Goal: Book appointment/travel/reservation

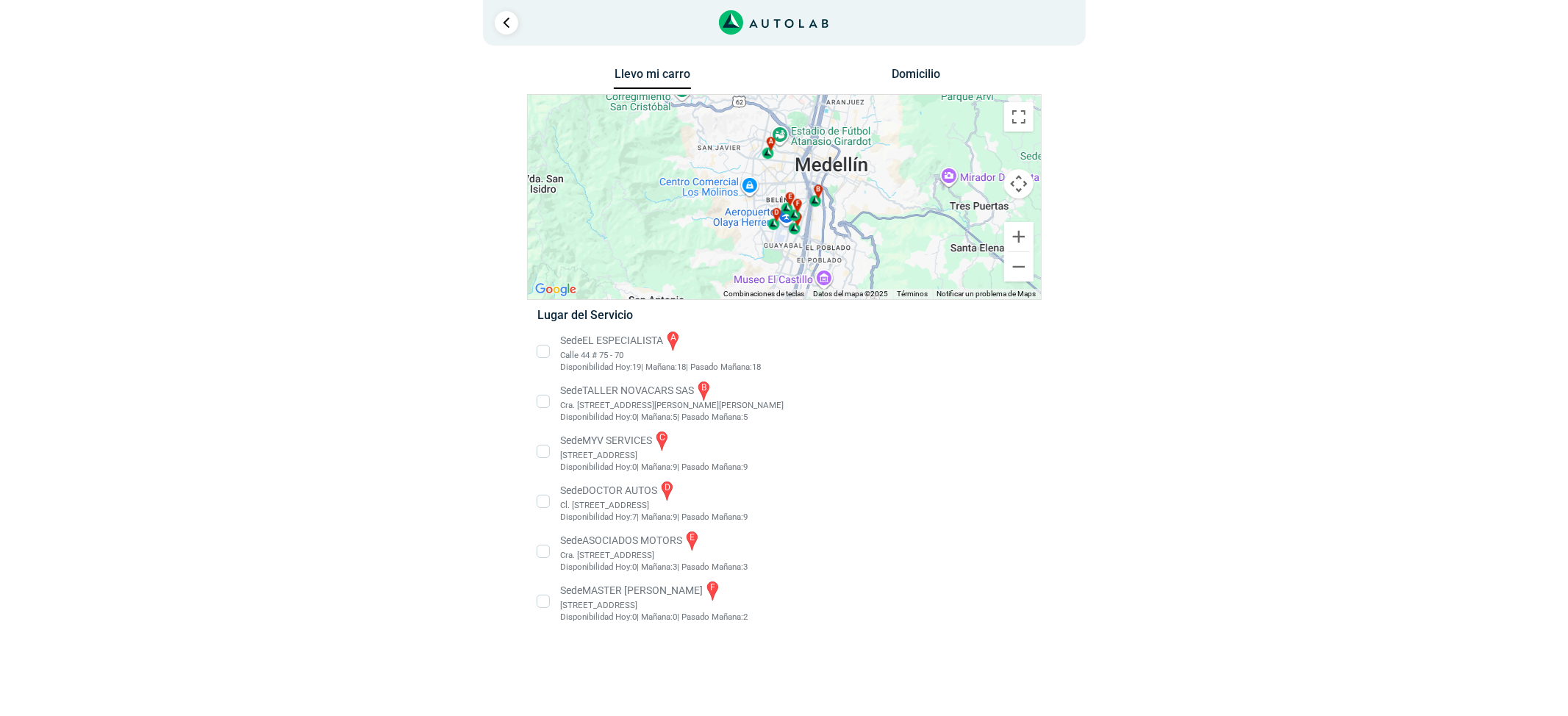
click at [632, 347] on li "Sede EL ESPECIALISTA a Calle 44 # 75 - 70 Disponibilidad Hoy: 19 | Mañana: 18 18" at bounding box center [784, 352] width 515 height 44
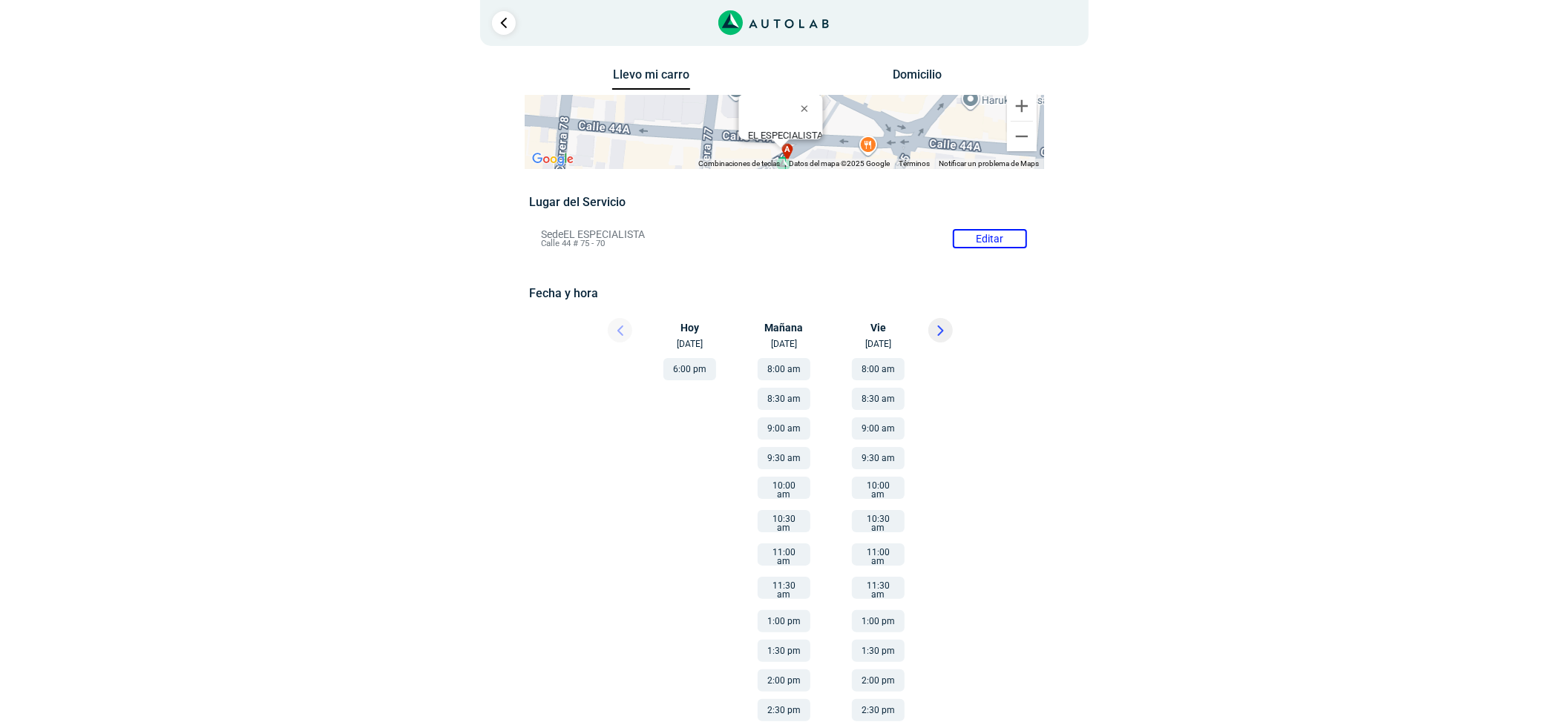
click at [930, 338] on button at bounding box center [940, 330] width 24 height 24
click at [626, 332] on button at bounding box center [620, 330] width 24 height 24
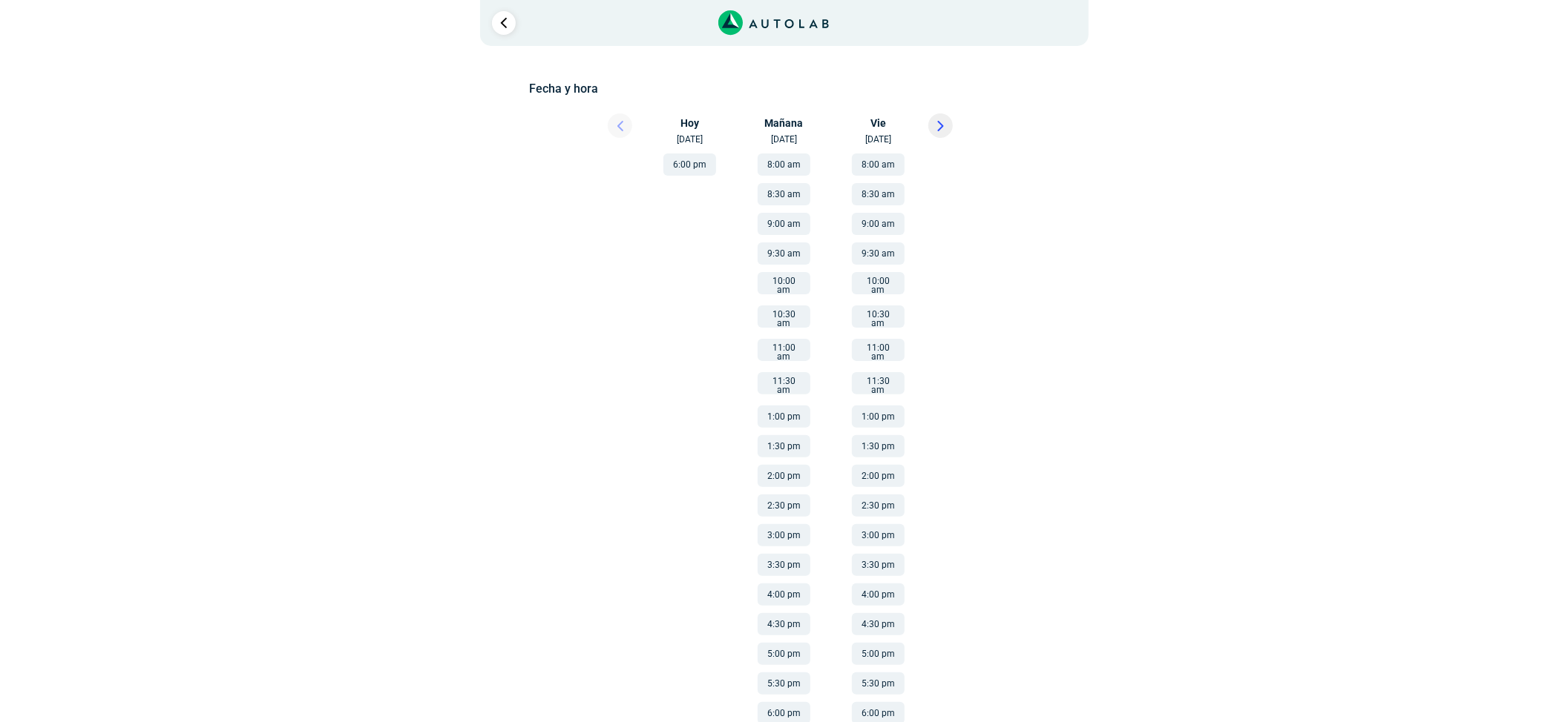
scroll to position [211, 0]
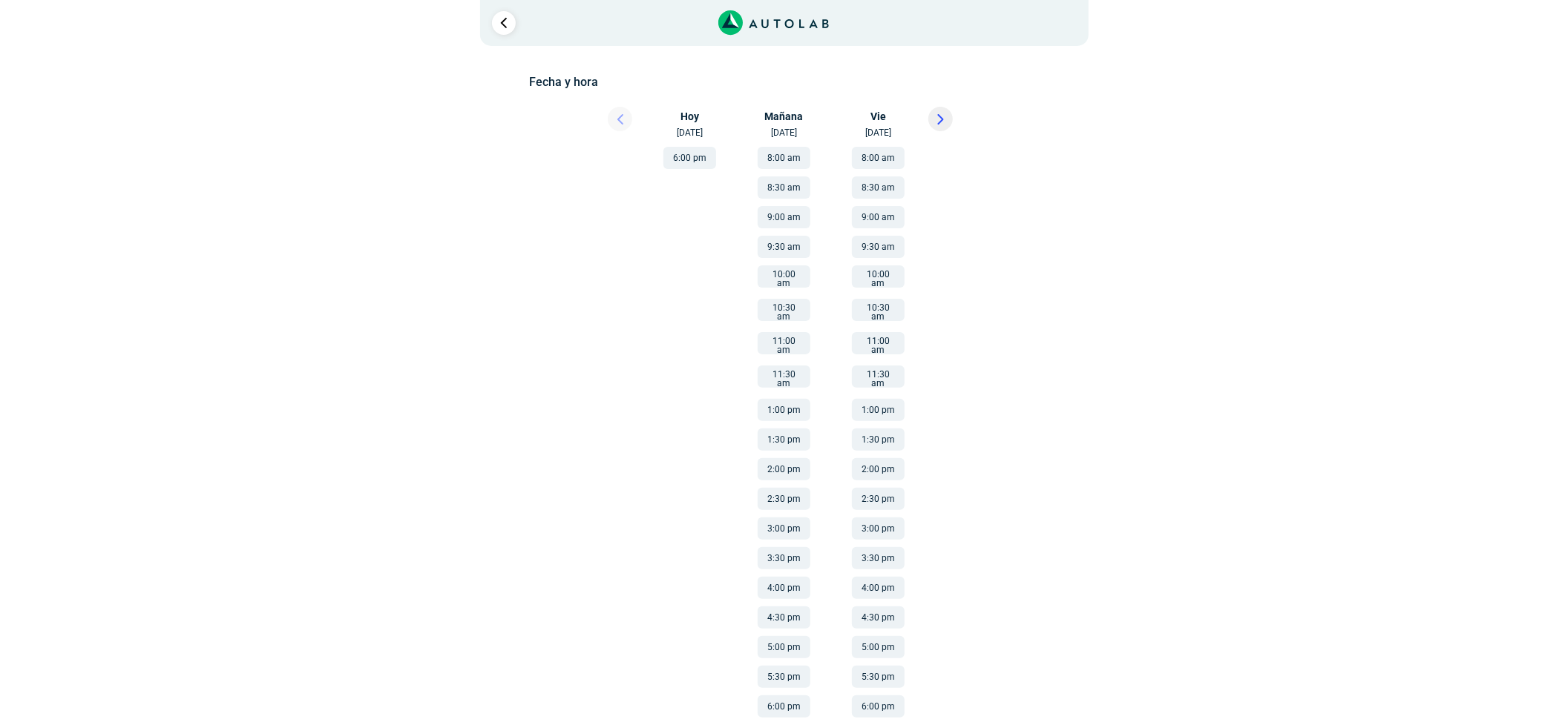
click at [782, 636] on button "5:00 pm" at bounding box center [784, 646] width 52 height 22
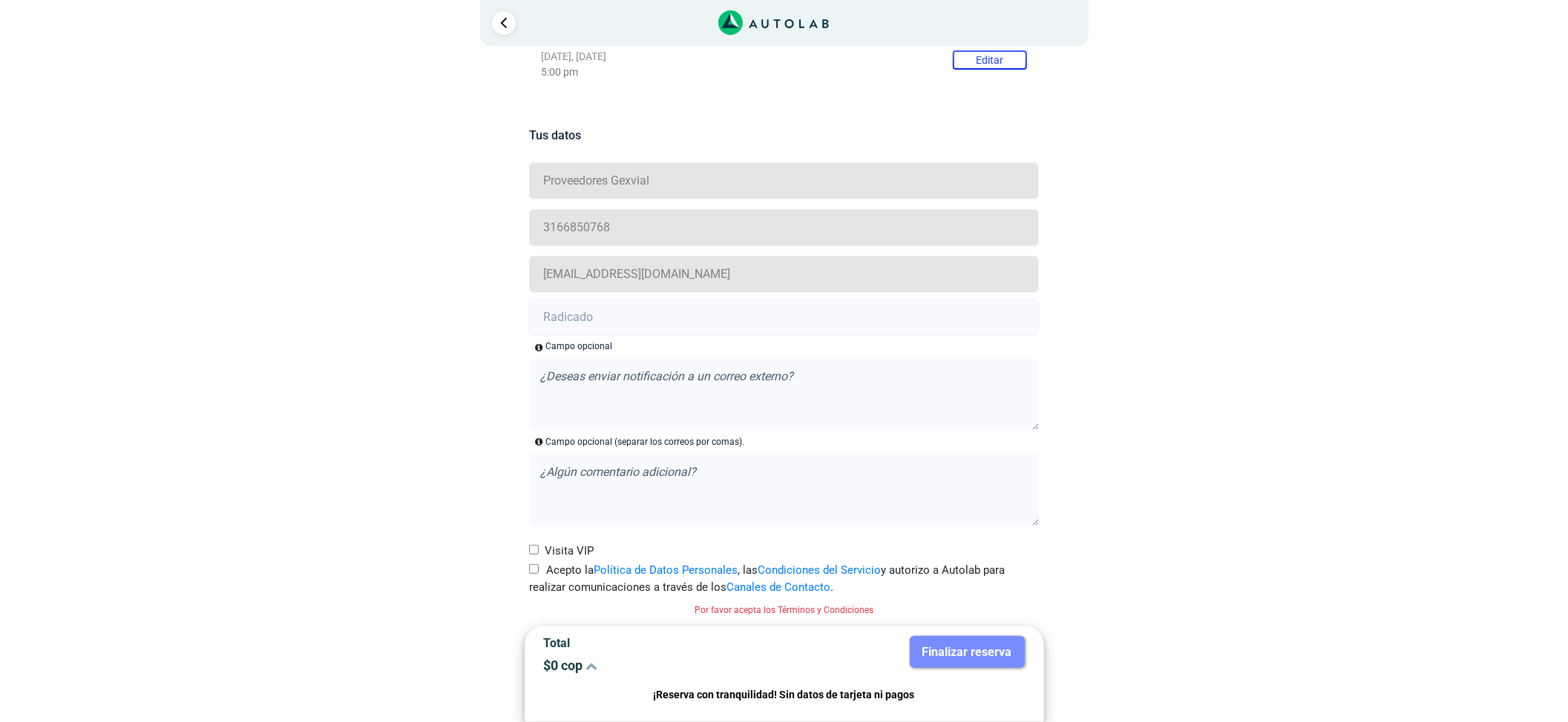
click at [540, 567] on label "Acepto la Política de Datos Personales , las Condiciones del Servicio y autoriz…" at bounding box center [784, 579] width 510 height 33
click at [538, 567] on input "Acepto la Política de Datos Personales , las Condiciones del Servicio y autoriz…" at bounding box center [533, 569] width 10 height 10
checkbox input "true"
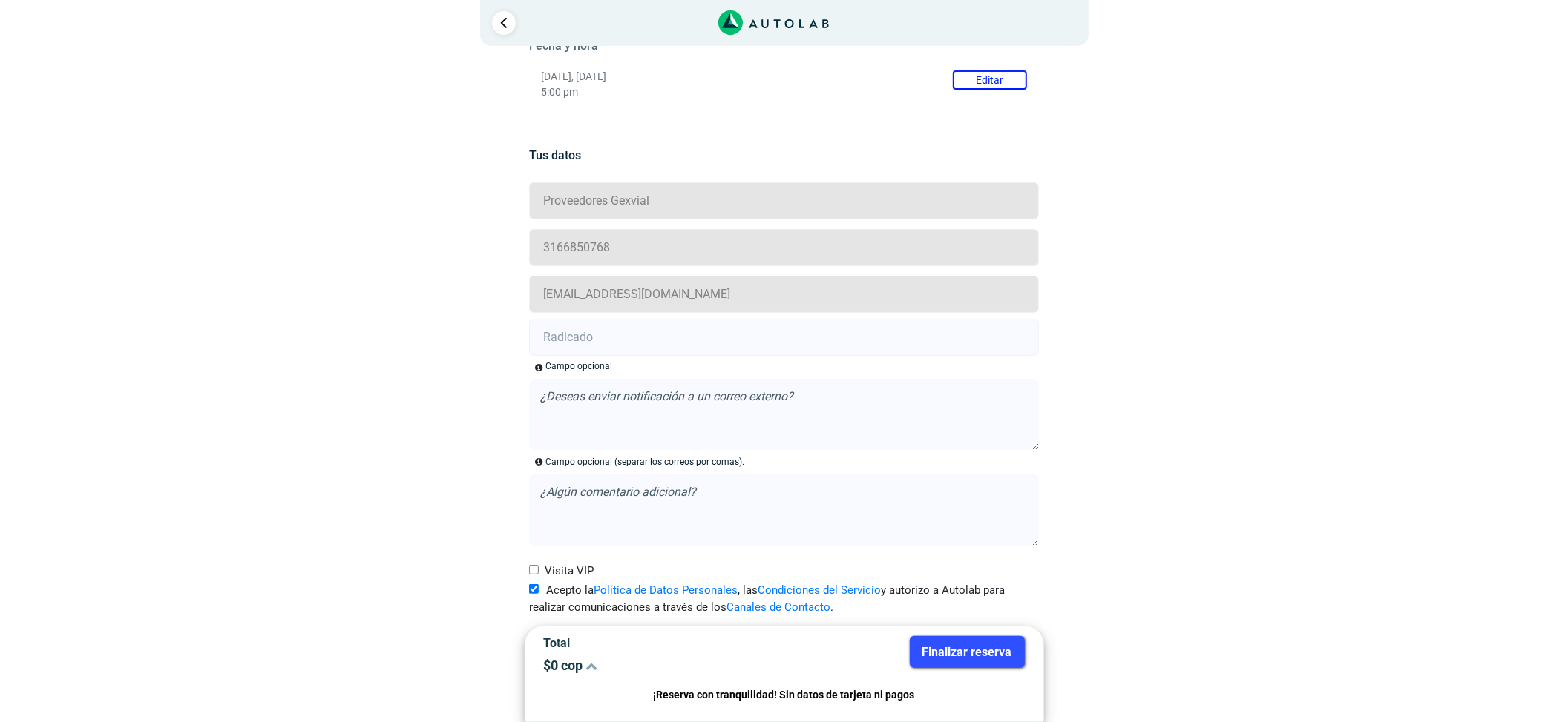
scroll to position [249, 0]
click at [627, 339] on input "text" at bounding box center [784, 337] width 510 height 37
paste input "20917082"
type input "20917082"
click at [958, 643] on button "Finalizar reserva" at bounding box center [967, 651] width 115 height 32
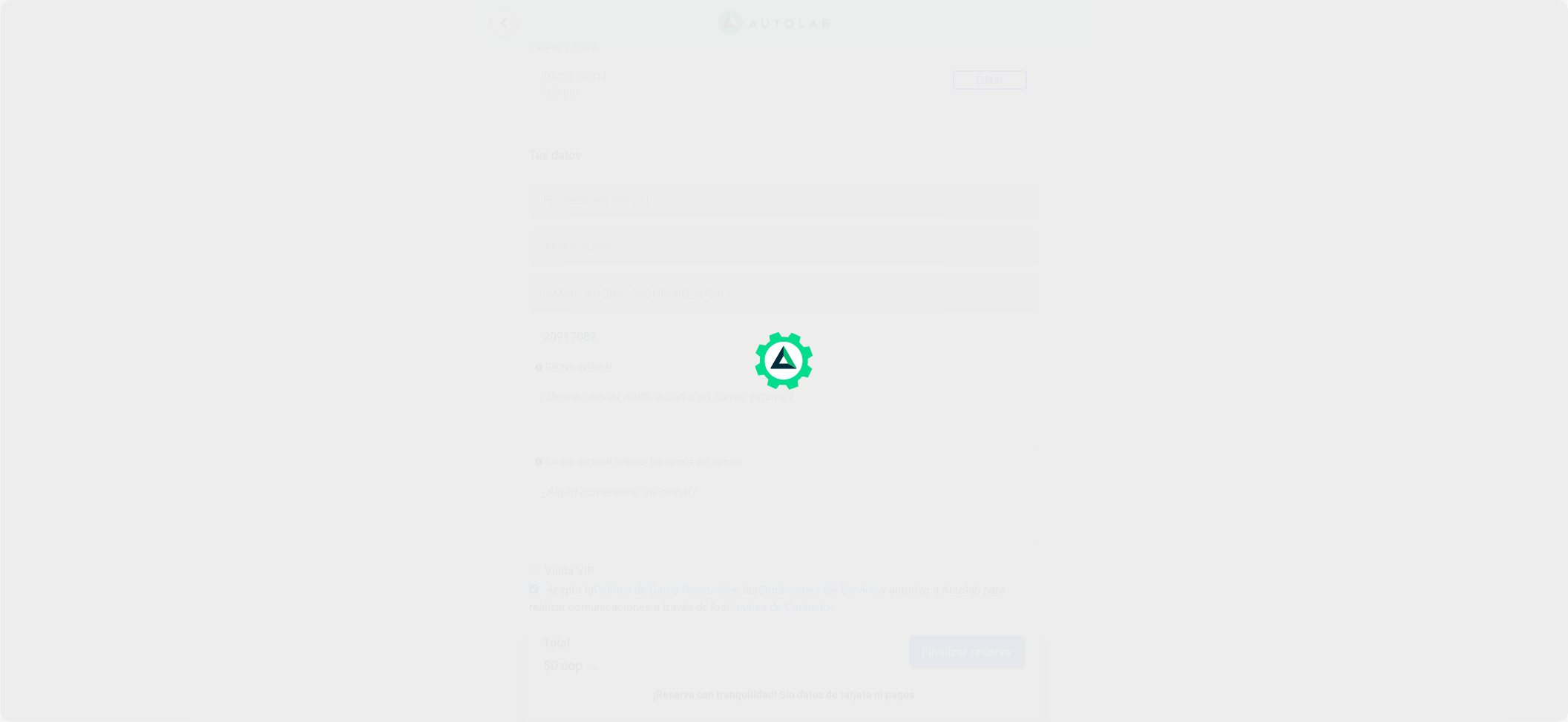
scroll to position [0, 0]
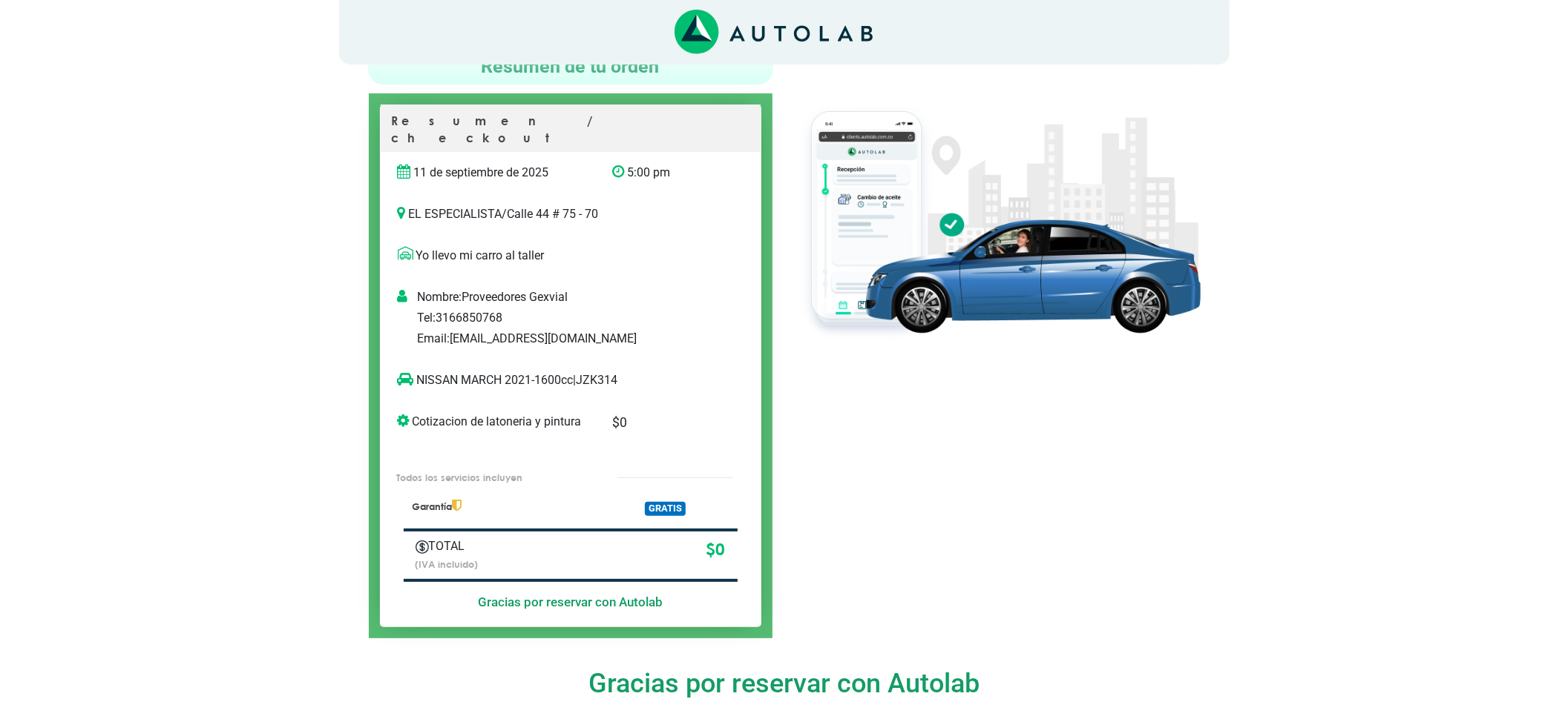
scroll to position [99, 0]
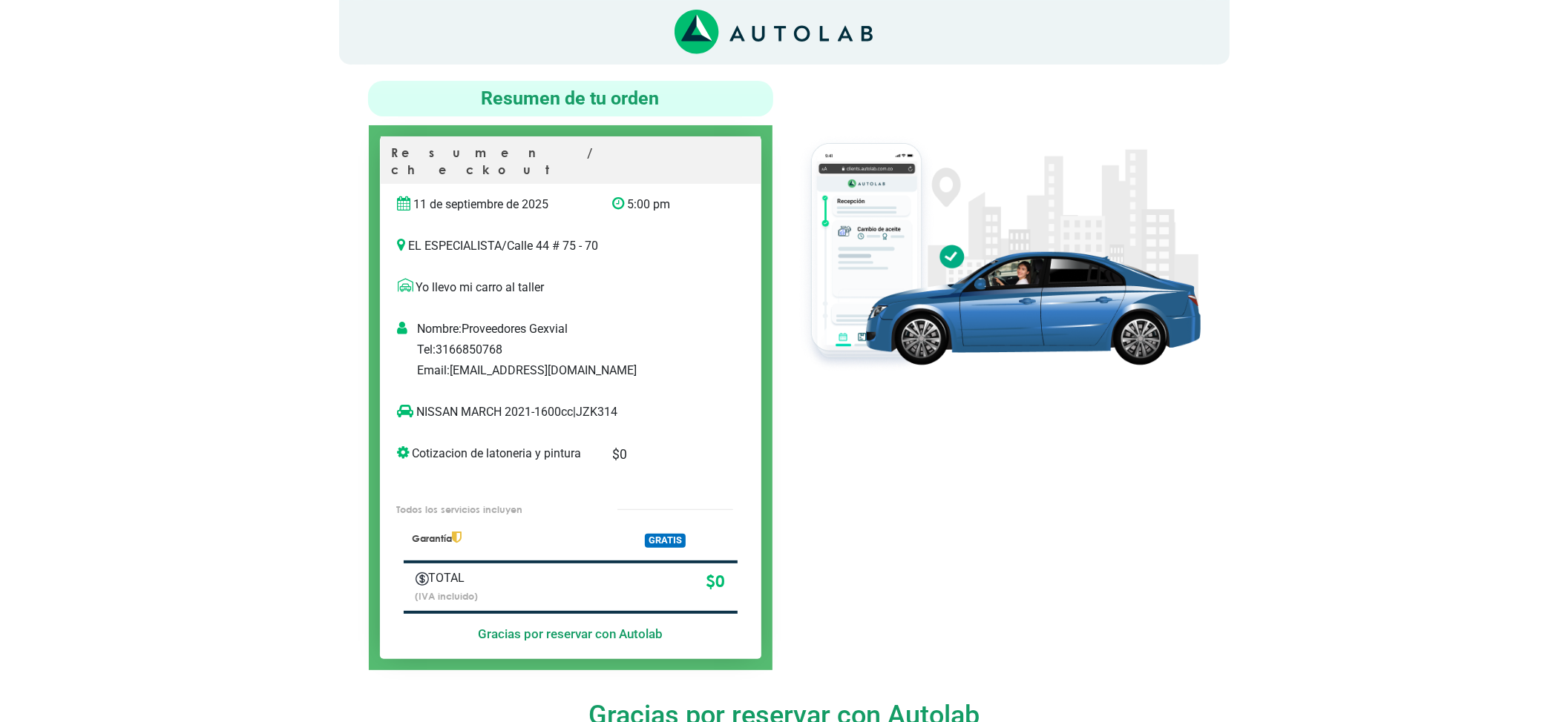
click at [845, 485] on div at bounding box center [998, 375] width 428 height 589
click at [616, 403] on p "NISSAN MARCH 2021-1600cc | JZK314" at bounding box center [555, 412] width 315 height 17
copy p "JZK314"
drag, startPoint x: 502, startPoint y: 394, endPoint x: 415, endPoint y: 387, distance: 87.3
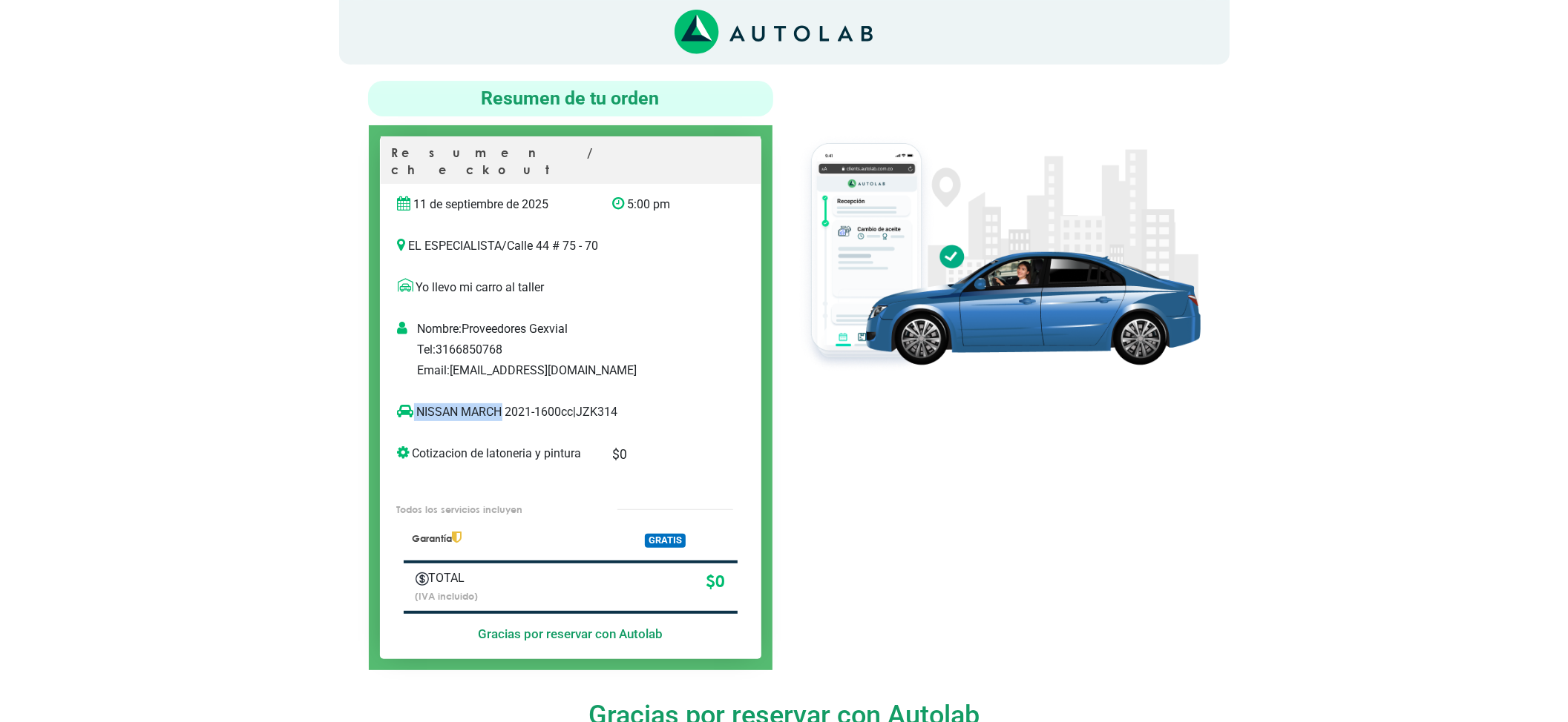
click at [414, 403] on p "NISSAN MARCH 2021-1600cc | JZK314" at bounding box center [555, 412] width 315 height 17
copy p "NISSAN MARCH"
